Goal: Task Accomplishment & Management: Manage account settings

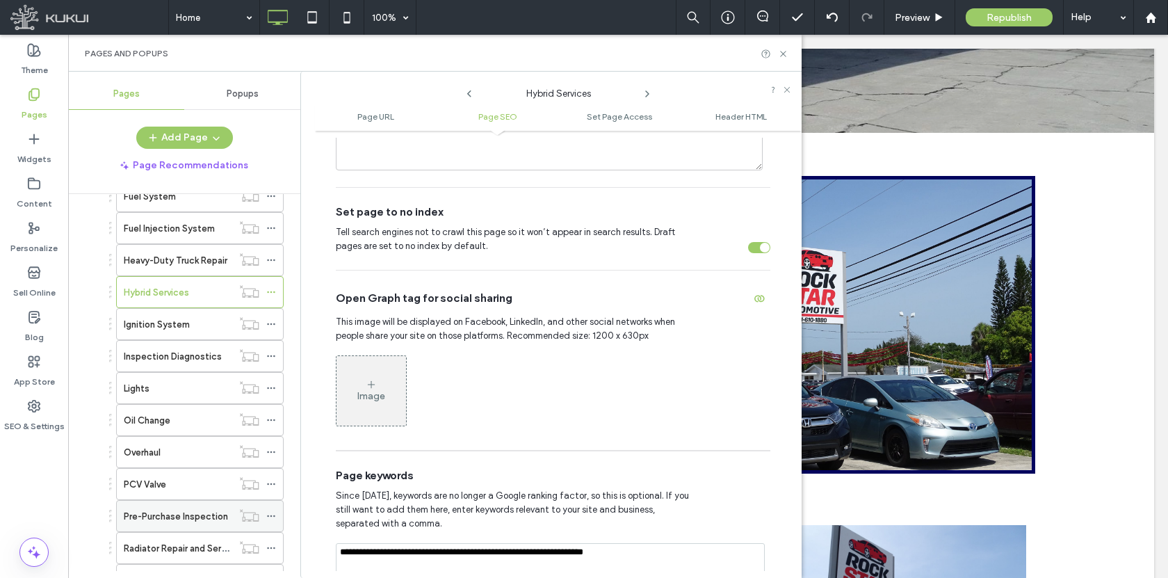
scroll to position [864, 0]
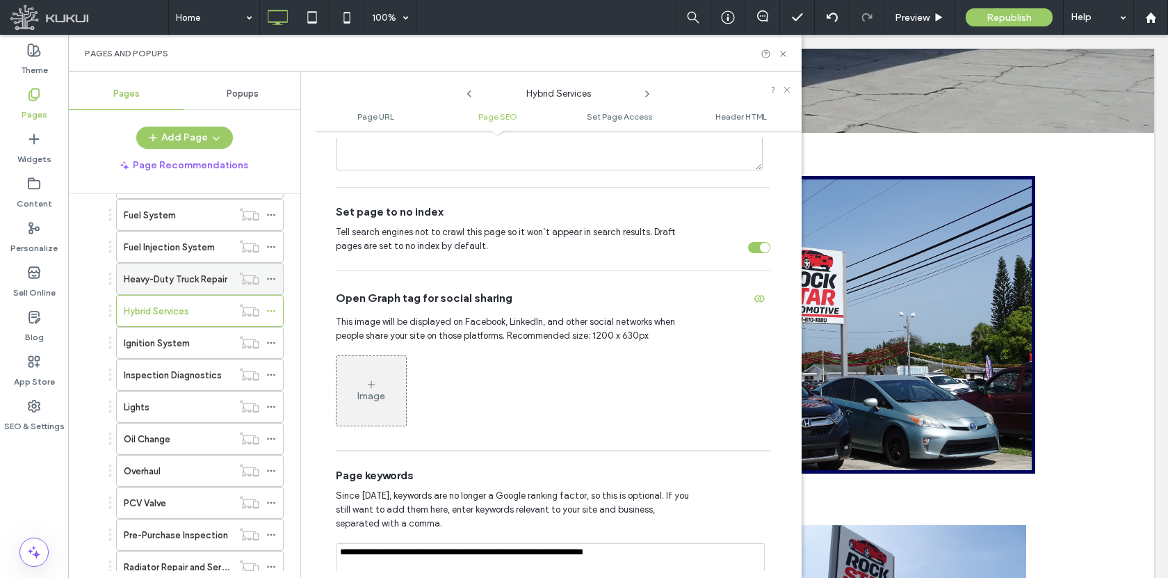
click at [271, 279] on use at bounding box center [271, 279] width 8 height 2
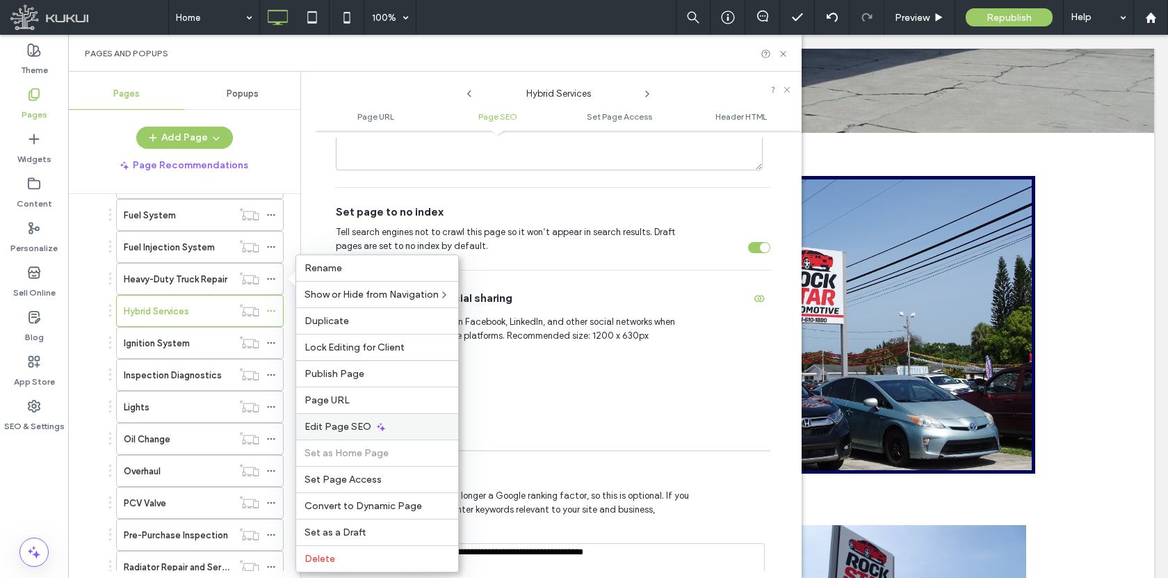
click at [346, 425] on span "Edit Page SEO" at bounding box center [337, 426] width 67 height 12
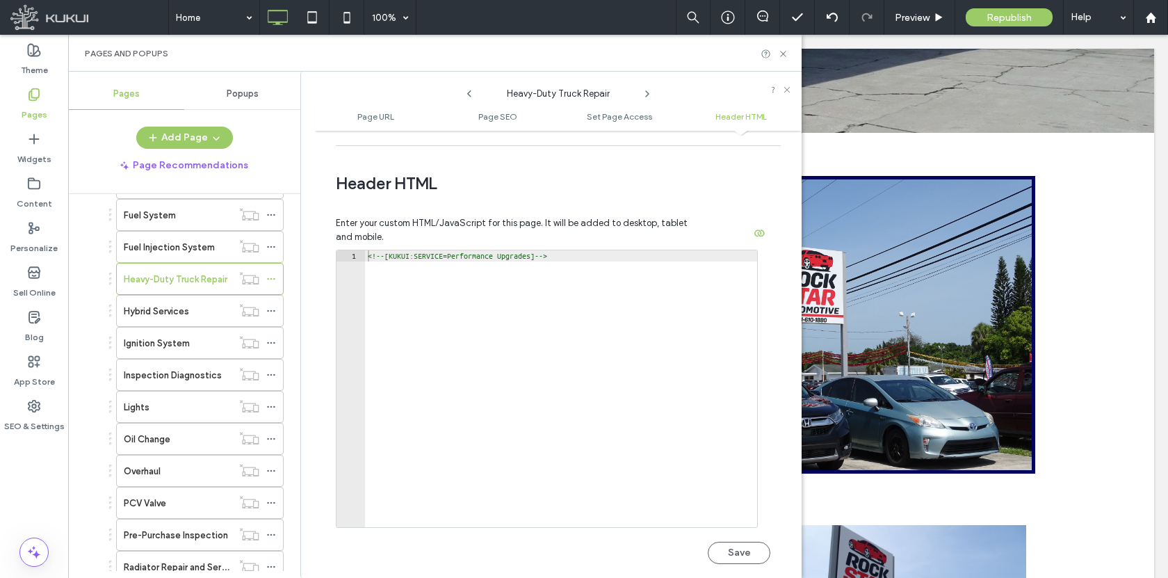
scroll to position [1290, 0]
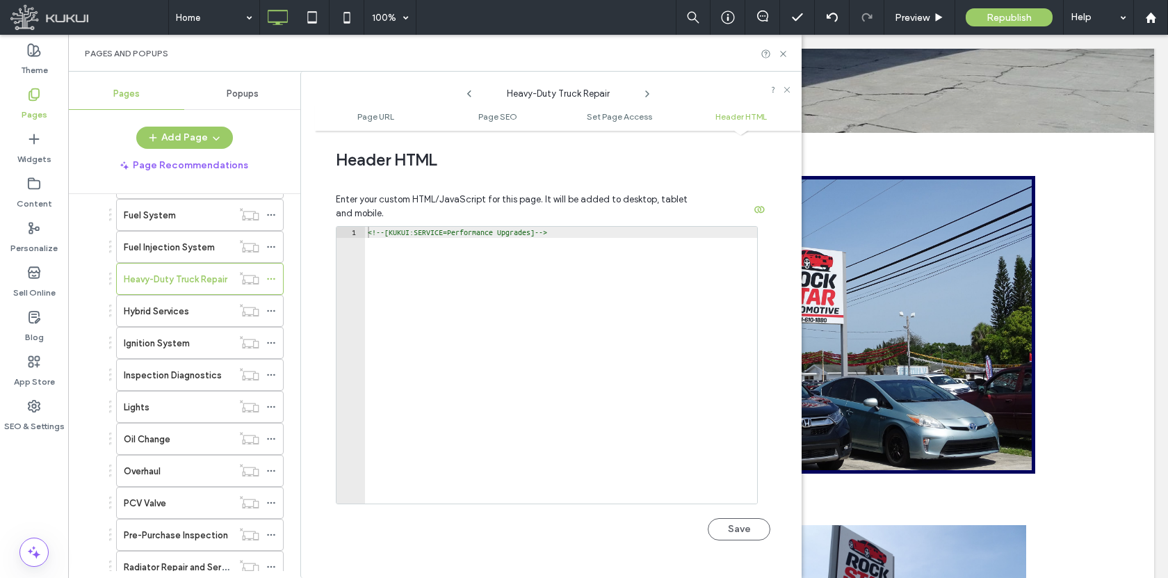
click at [500, 242] on div "<!-- [KUKUI:SERVICE=Performance Upgrades] -->" at bounding box center [561, 376] width 392 height 299
click at [564, 240] on div "<!-- [KUKUI:SERVICE=Performance Upgrades] -->" at bounding box center [561, 376] width 392 height 299
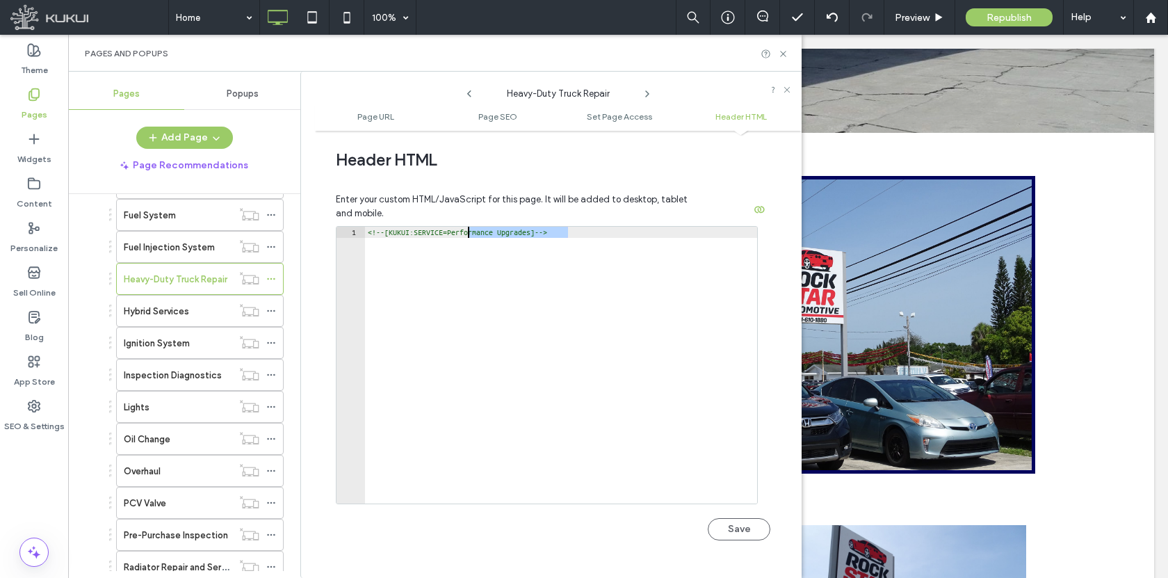
drag, startPoint x: 567, startPoint y: 231, endPoint x: 469, endPoint y: 231, distance: 98.0
click at [469, 231] on div "<!-- [KUKUI:SERVICE=Performance Upgrades] -->" at bounding box center [561, 376] width 392 height 299
type textarea "**********"
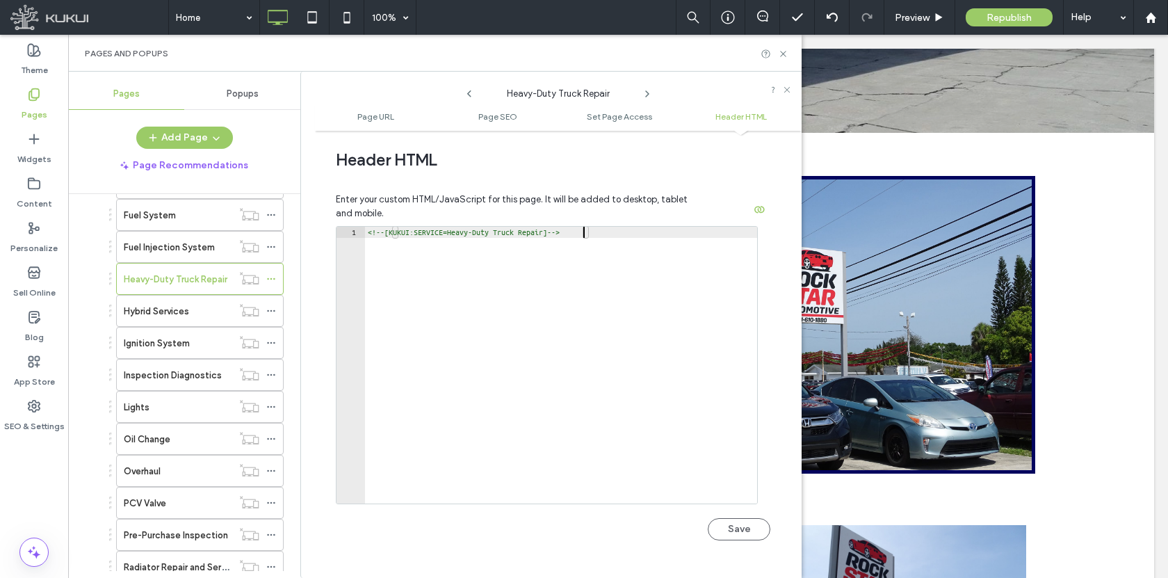
click at [572, 236] on div "<!-- [KUKUI:SERVICE=Heavy-Duty Truck Repair] -->" at bounding box center [561, 376] width 392 height 299
click at [749, 513] on div "Save" at bounding box center [553, 522] width 434 height 36
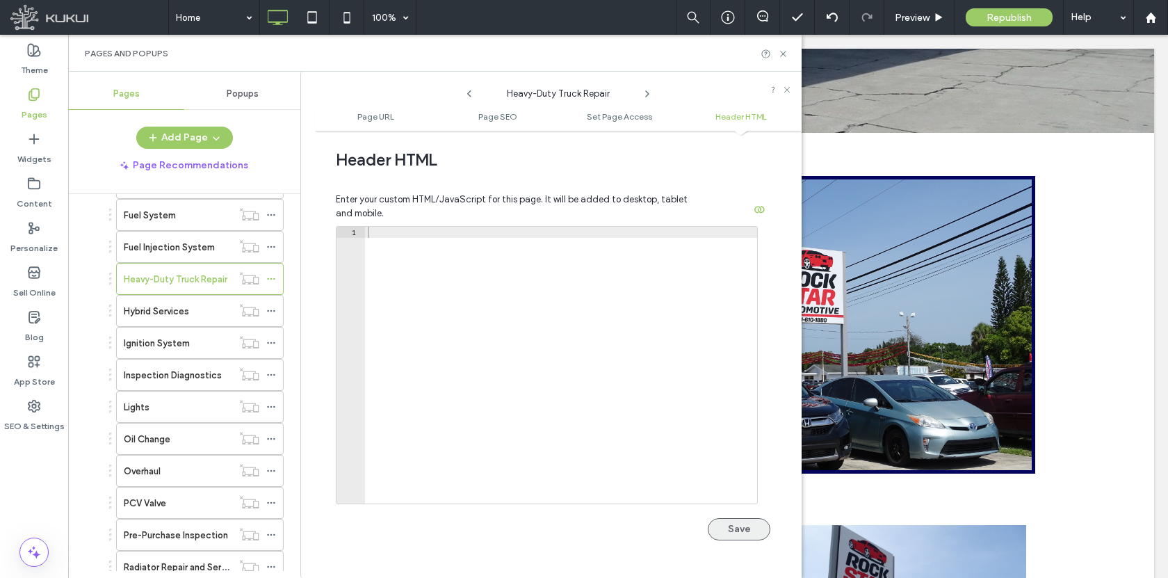
click at [741, 523] on button "Save" at bounding box center [739, 529] width 63 height 22
